Goal: Share content: Share content

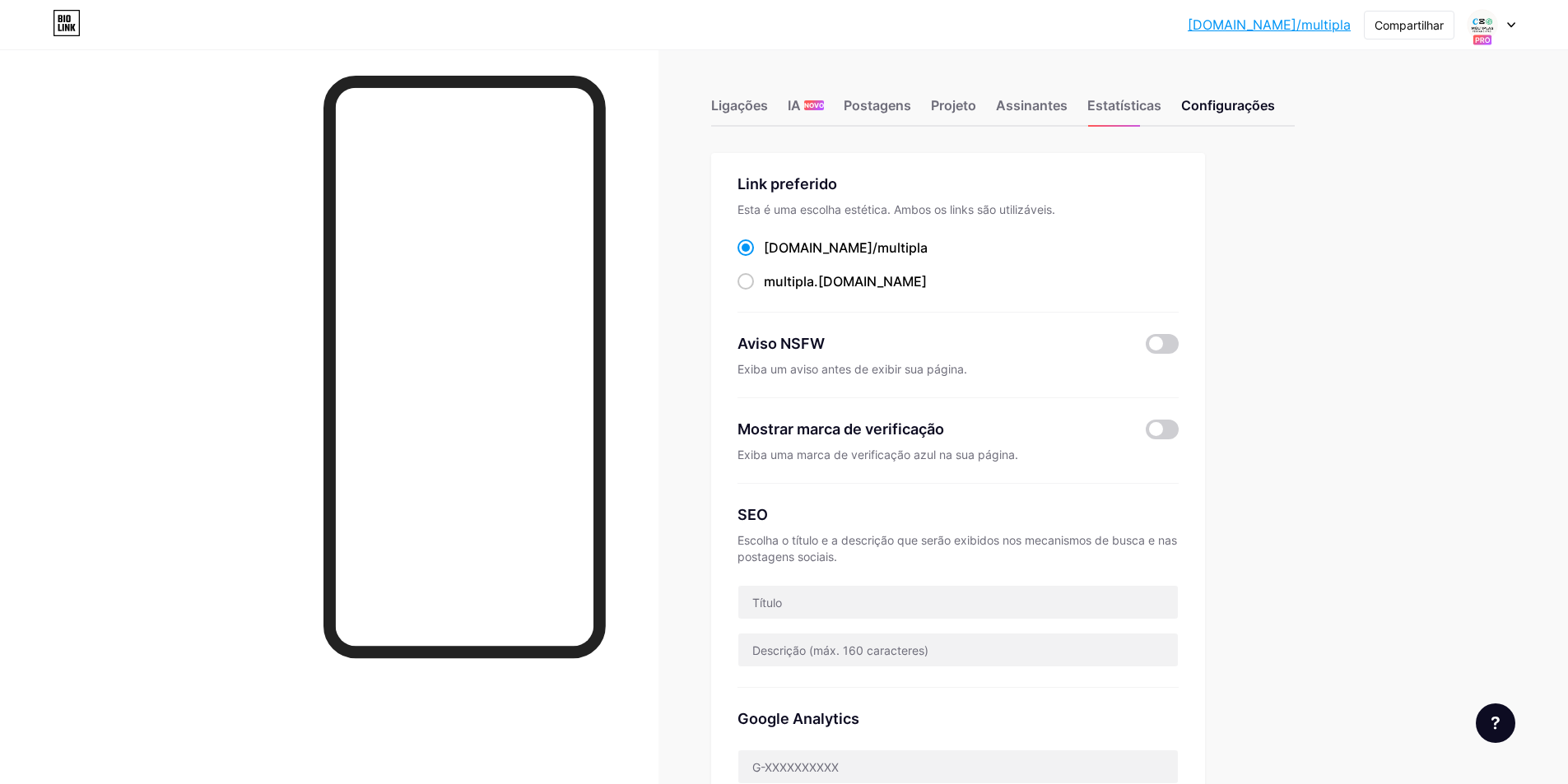
click at [1508, 27] on icon at bounding box center [1511, 25] width 8 height 6
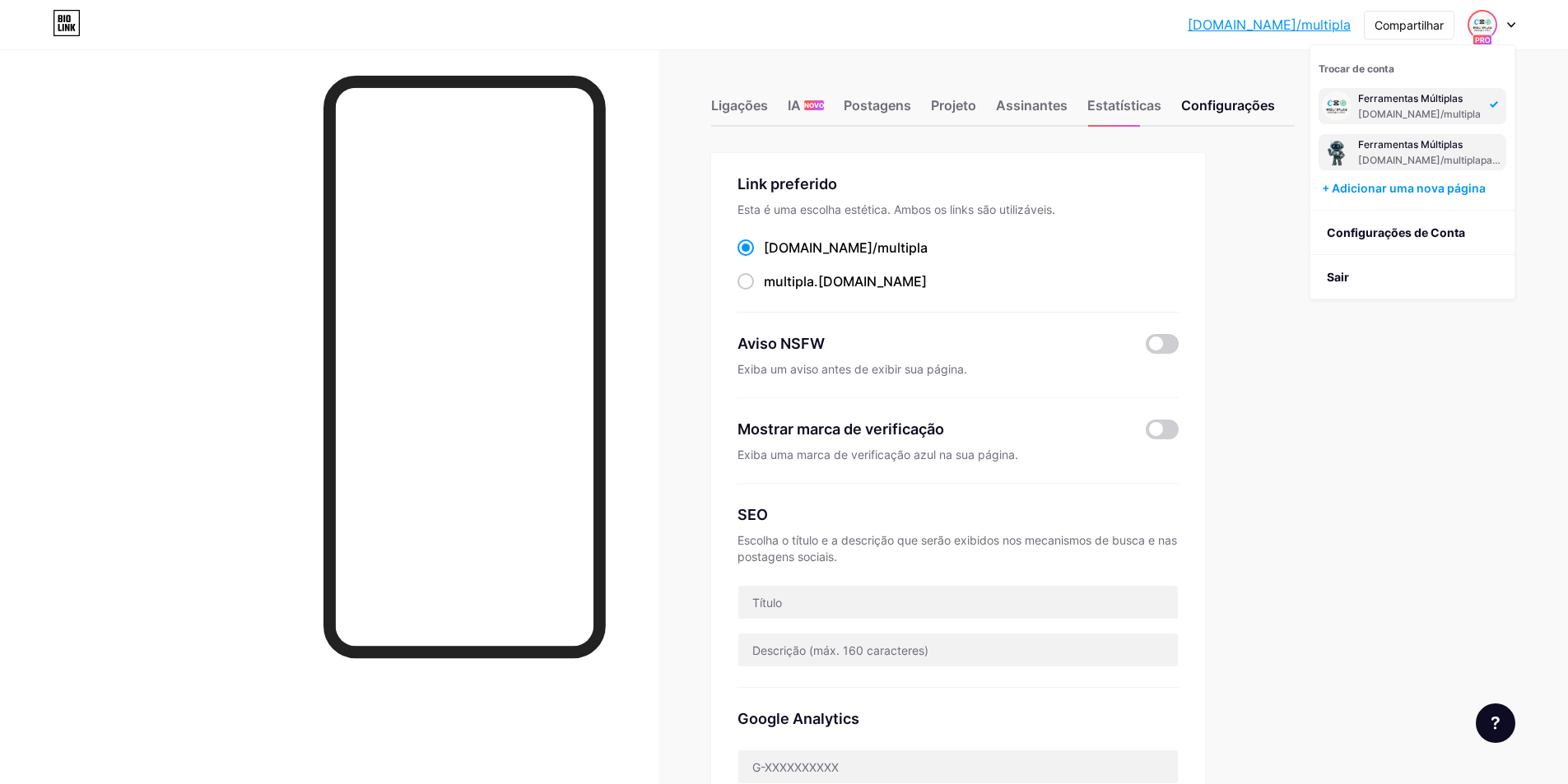
click at [1419, 147] on font "Ferramentas Múltiplas" at bounding box center [1410, 144] width 105 height 13
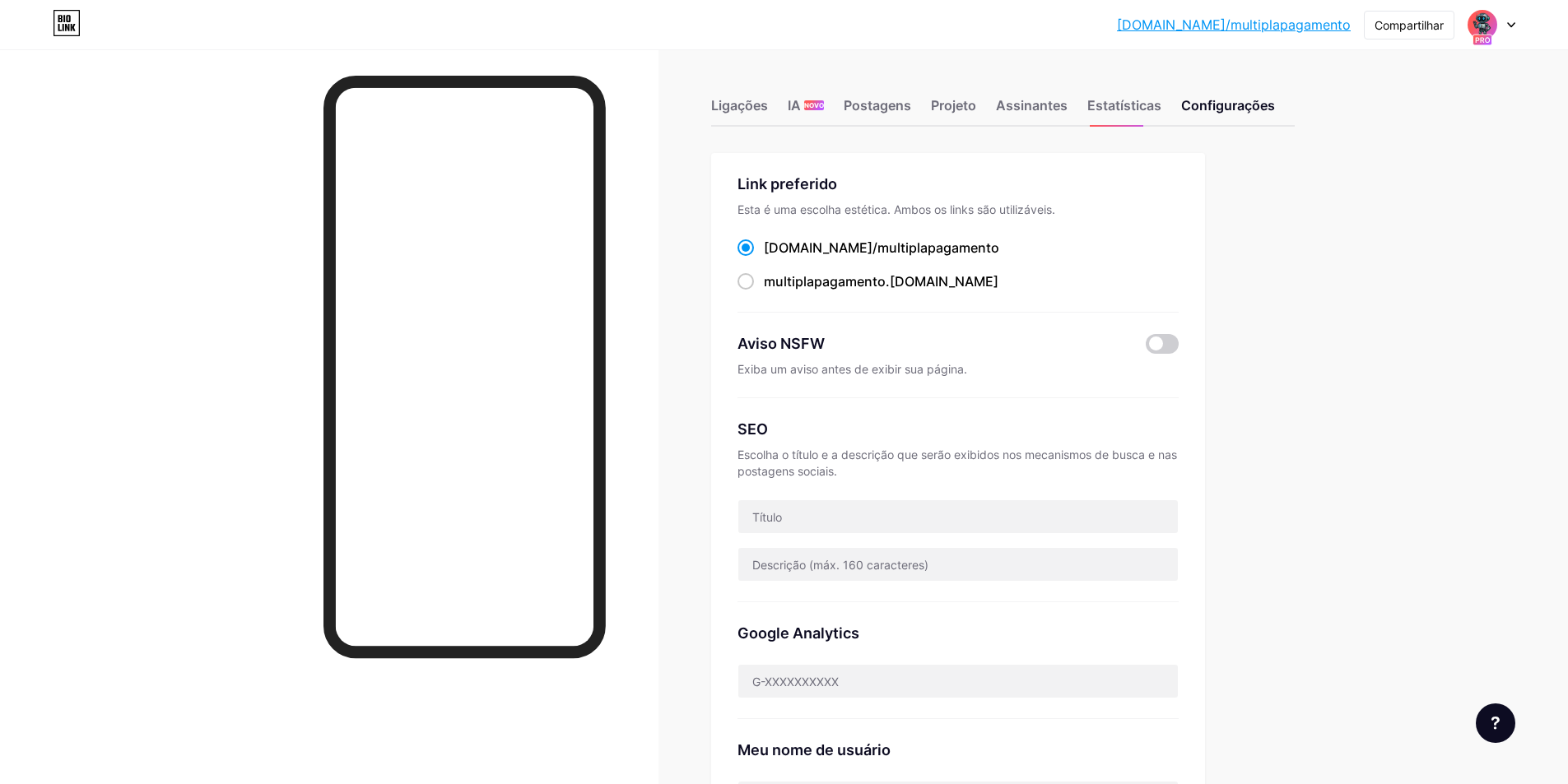
click at [1345, 203] on div "Ligações IA NOVO Postagens Projeto Assinantes Estatísticas Configurações Link p…" at bounding box center [682, 698] width 1364 height 1298
click at [1412, 24] on font "Compartilhar" at bounding box center [1408, 25] width 69 height 14
click at [1343, 85] on div "Copiar link" at bounding box center [1330, 84] width 245 height 40
click at [1283, 90] on font "Copiar link" at bounding box center [1296, 84] width 70 height 15
